Goal: Transaction & Acquisition: Purchase product/service

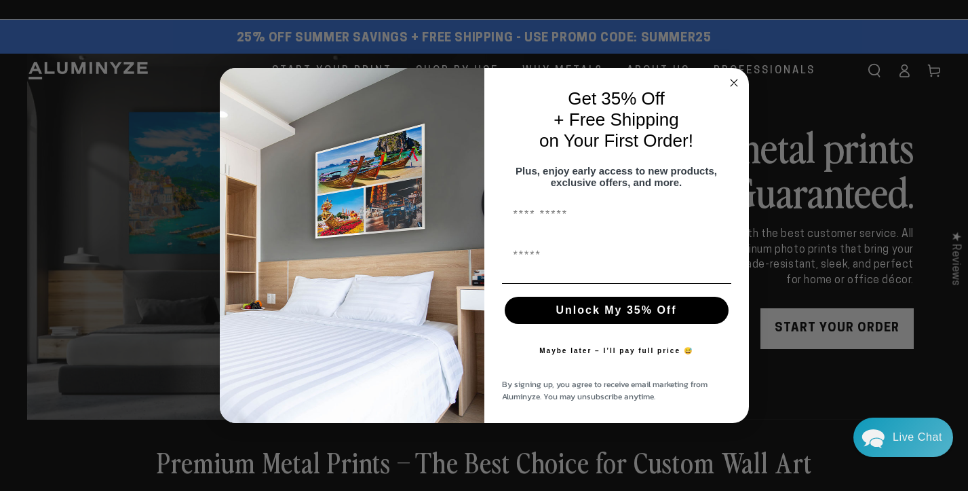
click at [737, 78] on circle "Close dialog" at bounding box center [734, 83] width 16 height 16
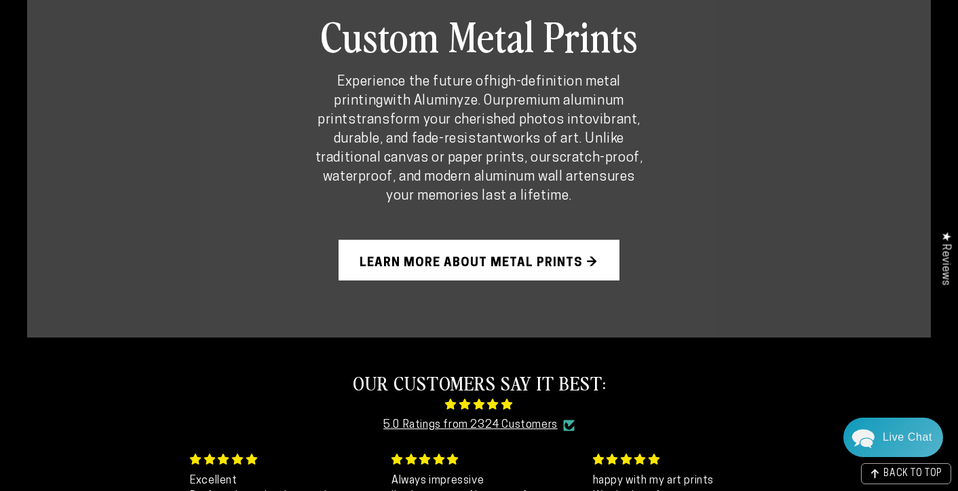
scroll to position [904, 0]
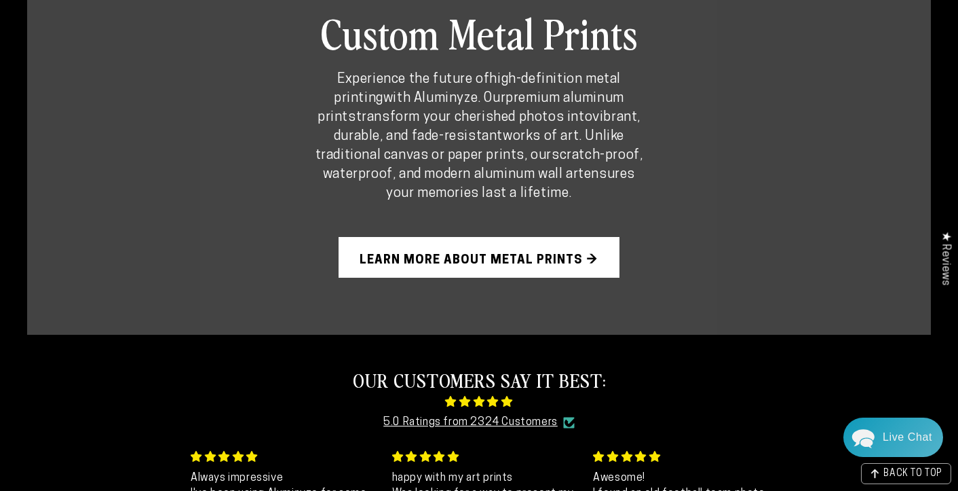
click at [555, 237] on link "Learn More About Metal Prints →" at bounding box center [479, 257] width 281 height 41
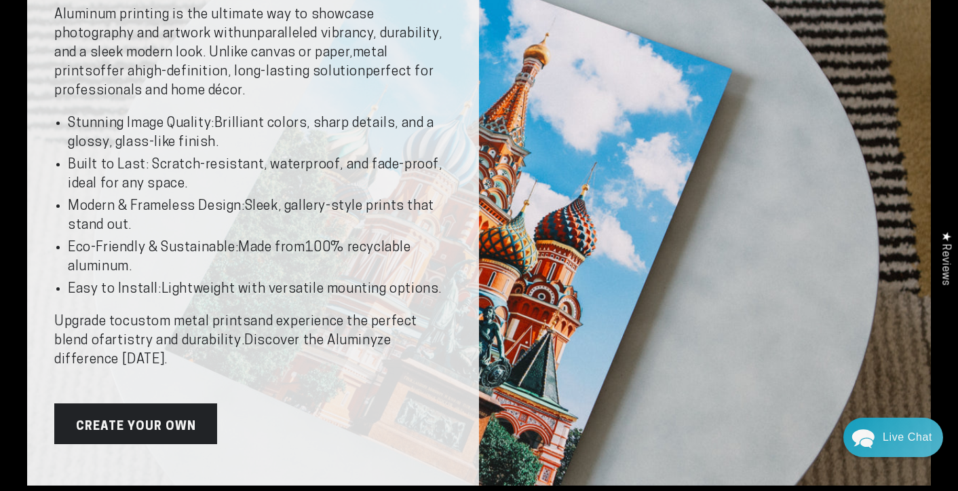
scroll to position [164, 0]
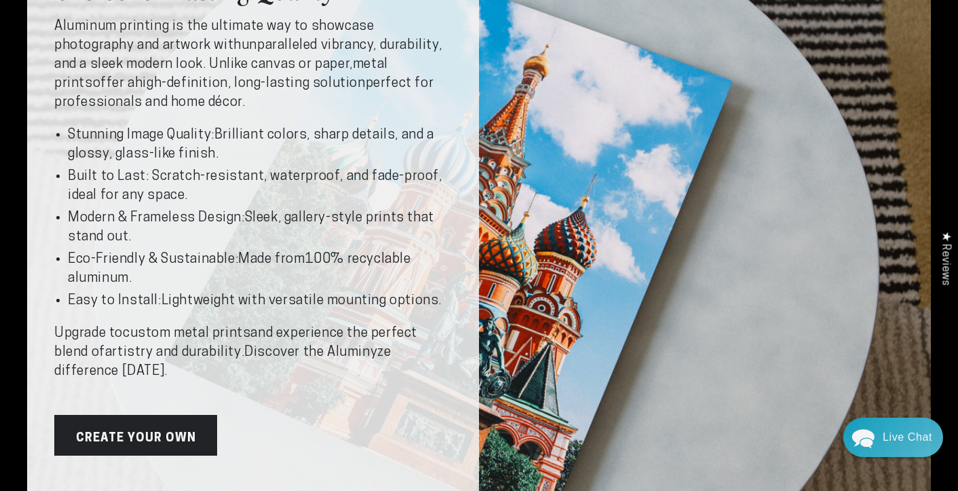
click at [153, 423] on link "Create Your Own" at bounding box center [135, 435] width 163 height 41
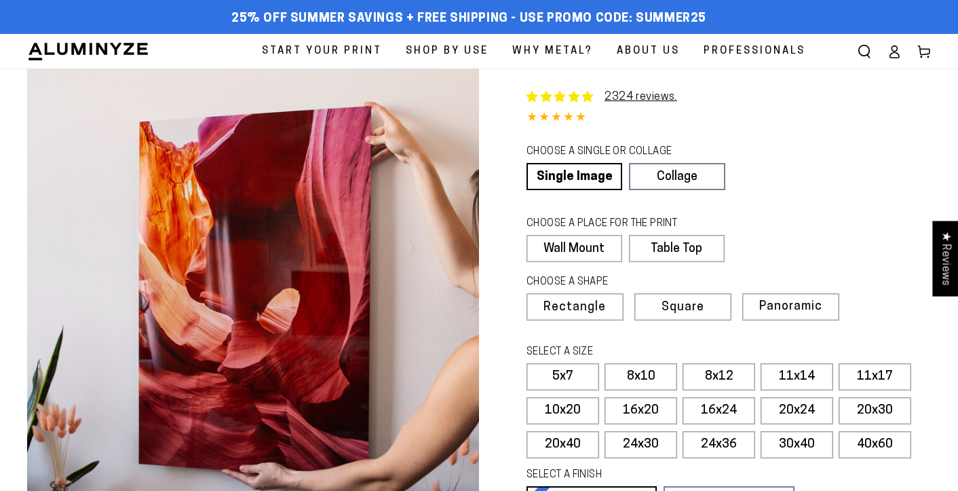
select select "**********"
click at [685, 308] on span "Square" at bounding box center [682, 307] width 41 height 12
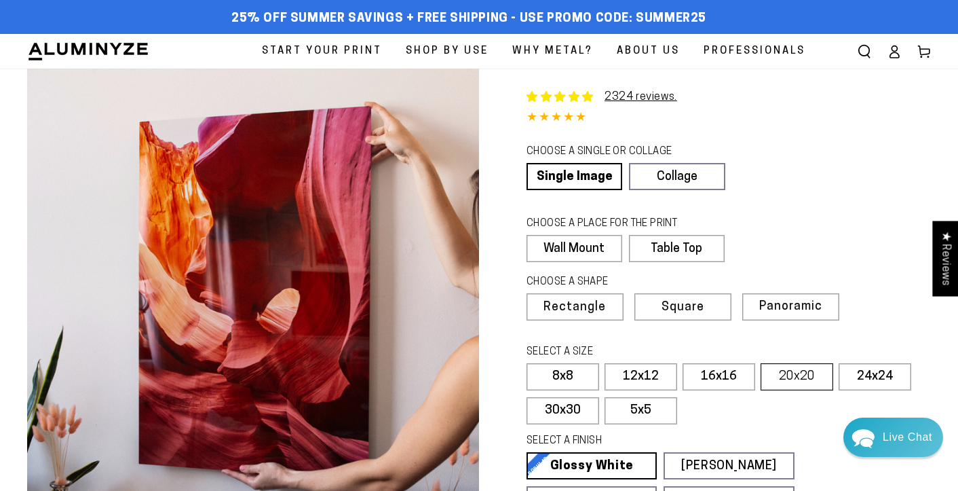
click at [789, 375] on label "20x20" at bounding box center [797, 376] width 73 height 27
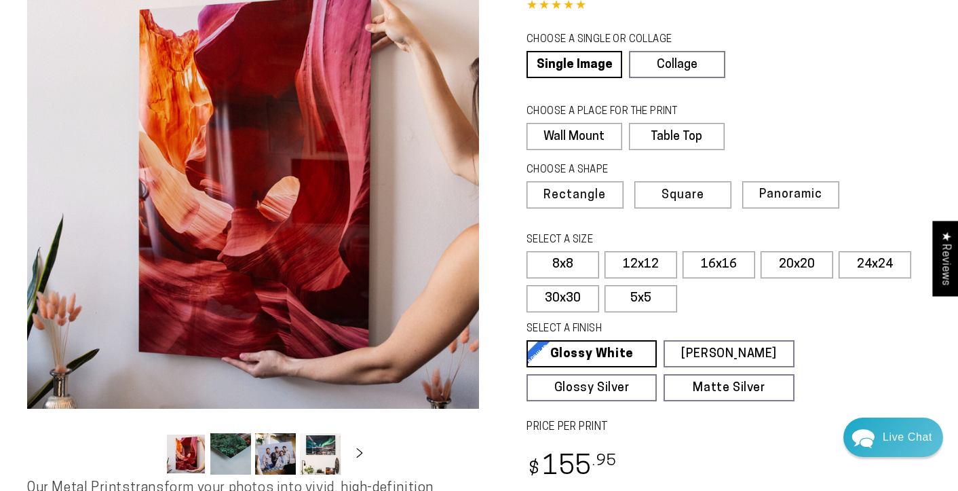
scroll to position [117, 0]
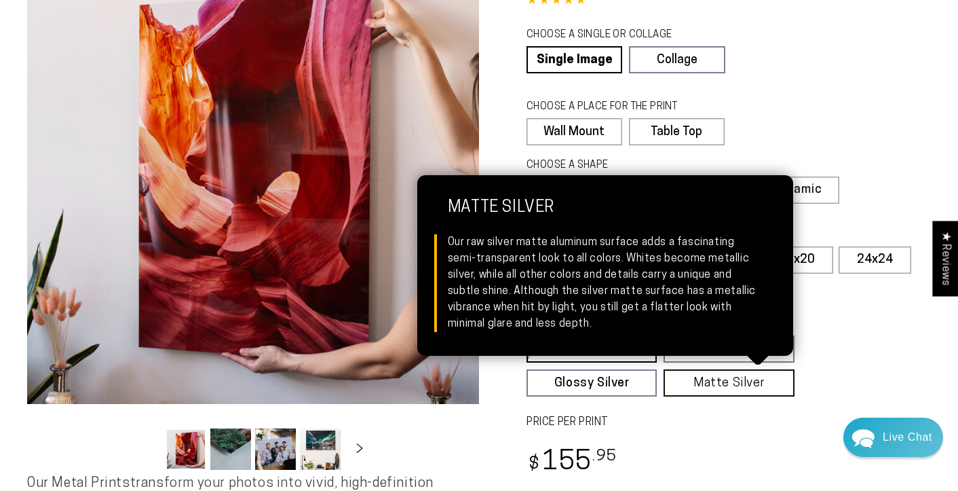
click at [743, 378] on link "Matte Silver Matte Silver Our raw silver matte aluminum surface adds a fascinat…" at bounding box center [729, 382] width 130 height 27
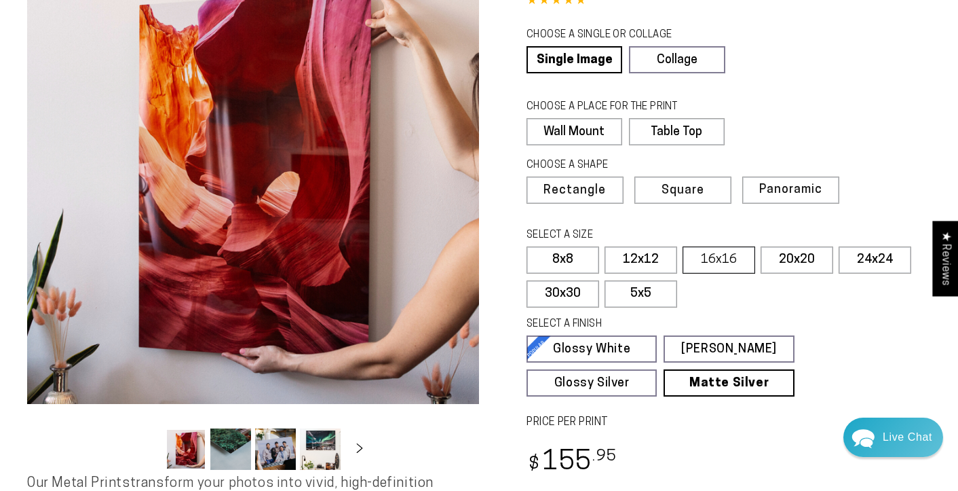
click at [728, 252] on label "16x16" at bounding box center [719, 259] width 73 height 27
click at [787, 254] on label "20x20" at bounding box center [797, 259] width 73 height 27
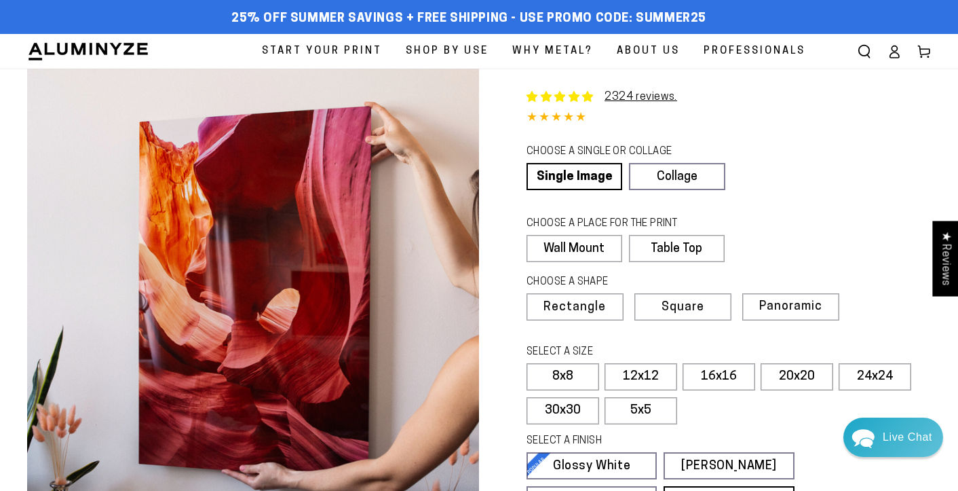
click at [562, 51] on span "Why Metal?" at bounding box center [552, 51] width 81 height 18
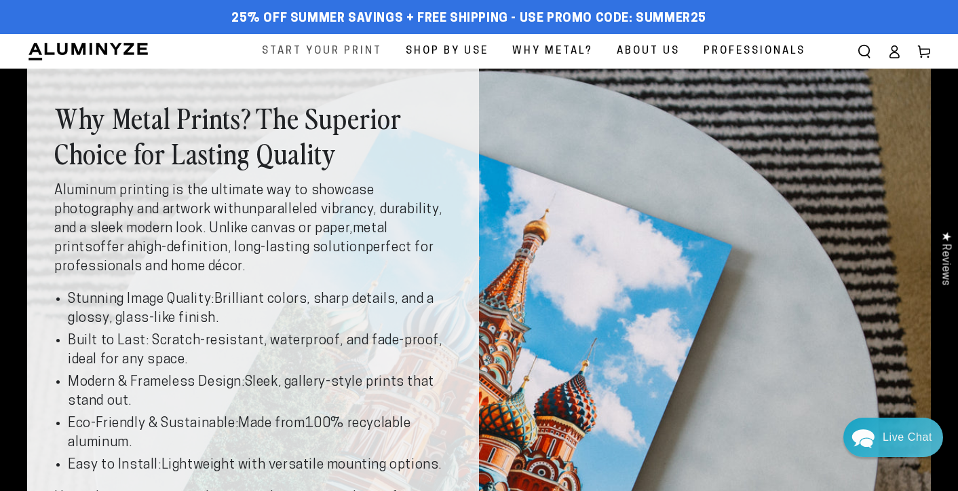
click at [329, 50] on span "Start Your Print" at bounding box center [322, 51] width 120 height 18
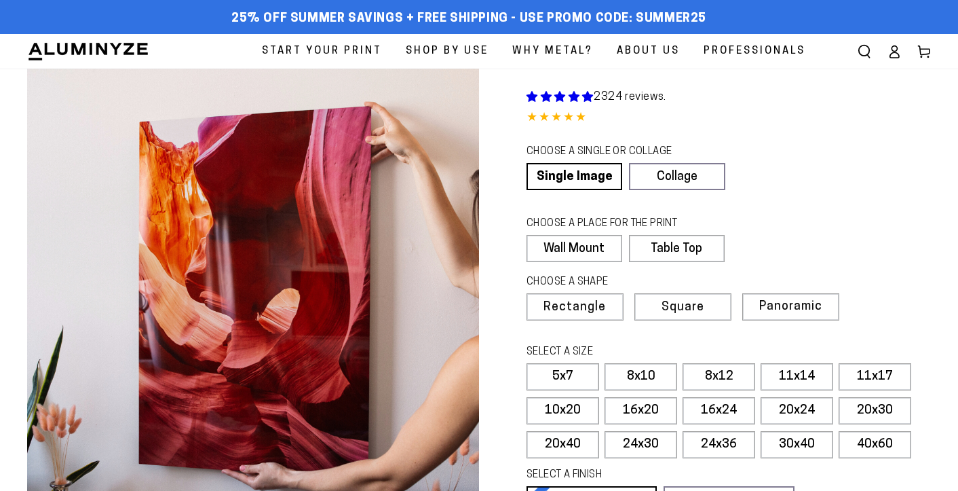
select select "**********"
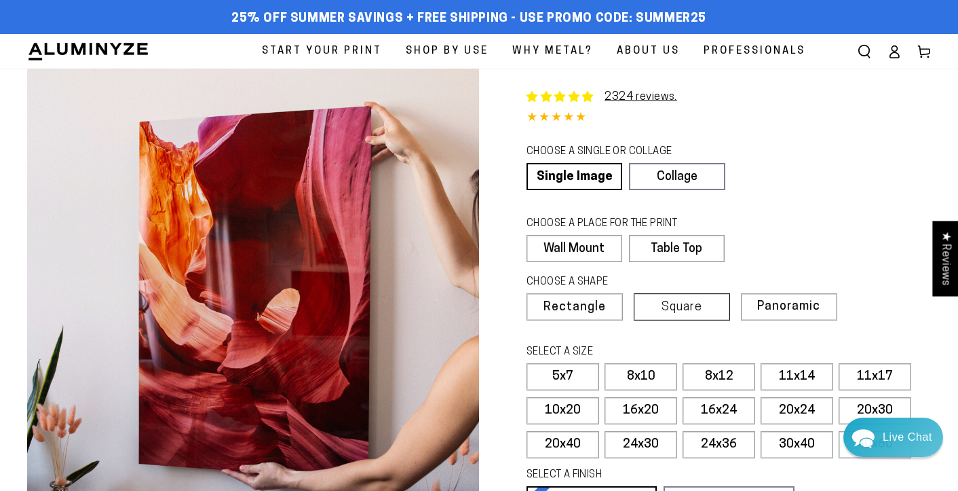
click at [698, 307] on span "Square" at bounding box center [682, 307] width 41 height 12
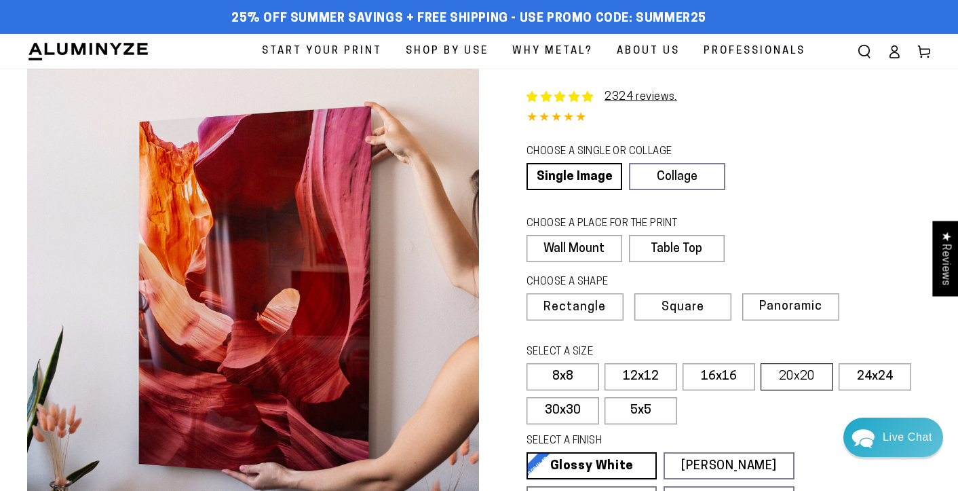
click at [779, 379] on label "20x20" at bounding box center [797, 376] width 73 height 27
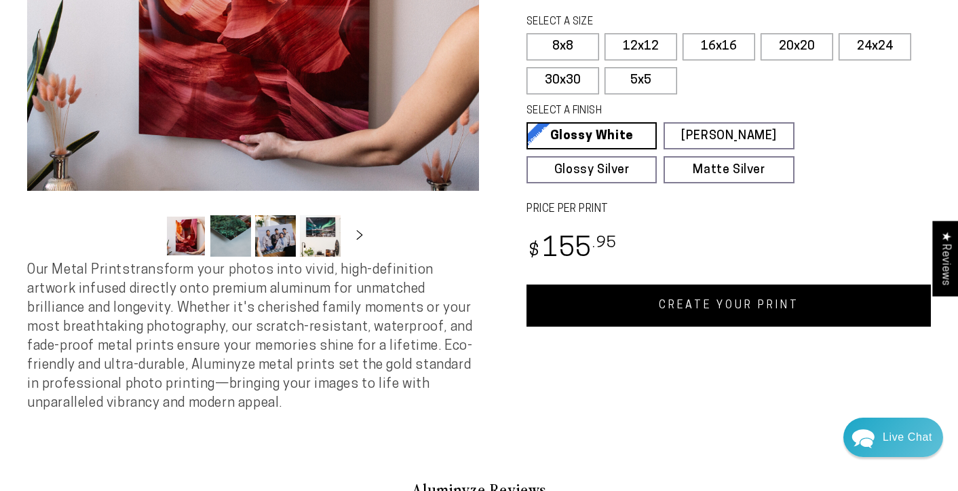
scroll to position [335, 0]
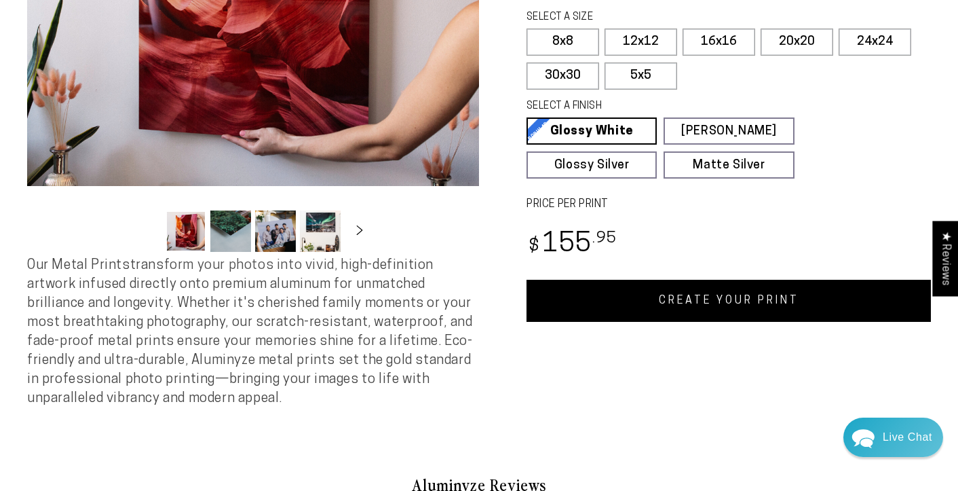
click at [666, 292] on link "CREATE YOUR PRINT" at bounding box center [729, 301] width 404 height 42
